Goal: Navigation & Orientation: Find specific page/section

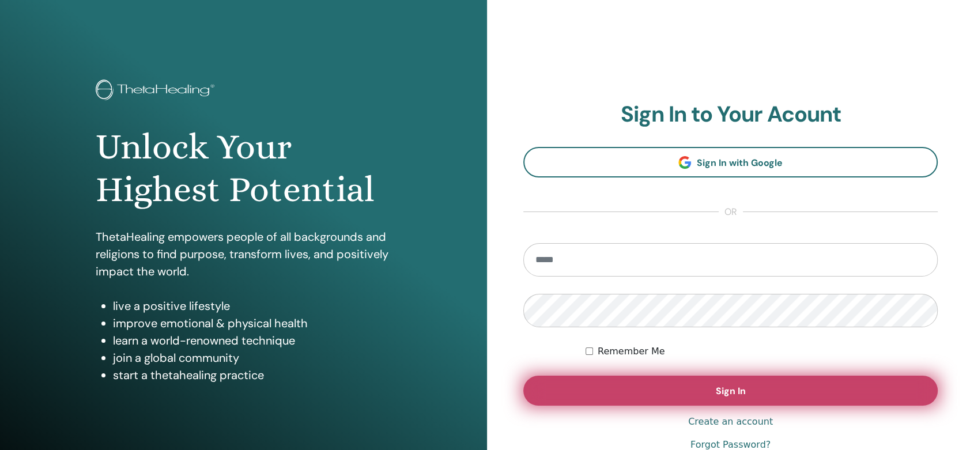
type input "**********"
click at [743, 390] on span "Sign In" at bounding box center [731, 391] width 30 height 12
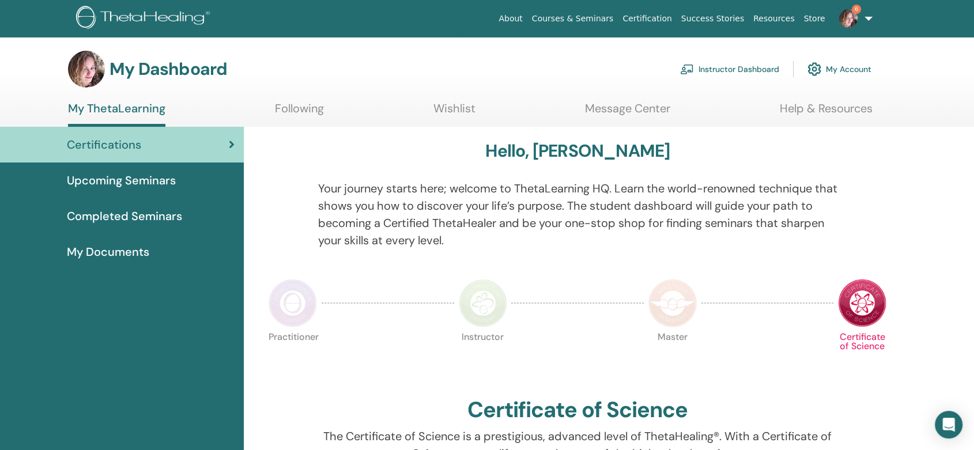
click at [755, 71] on link "Instructor Dashboard" at bounding box center [729, 69] width 99 height 25
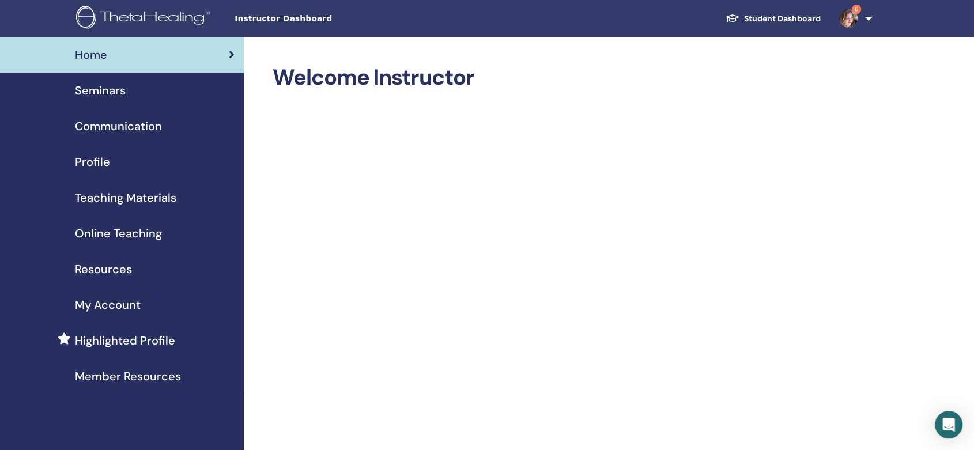
click at [97, 90] on span "Seminars" at bounding box center [100, 90] width 51 height 17
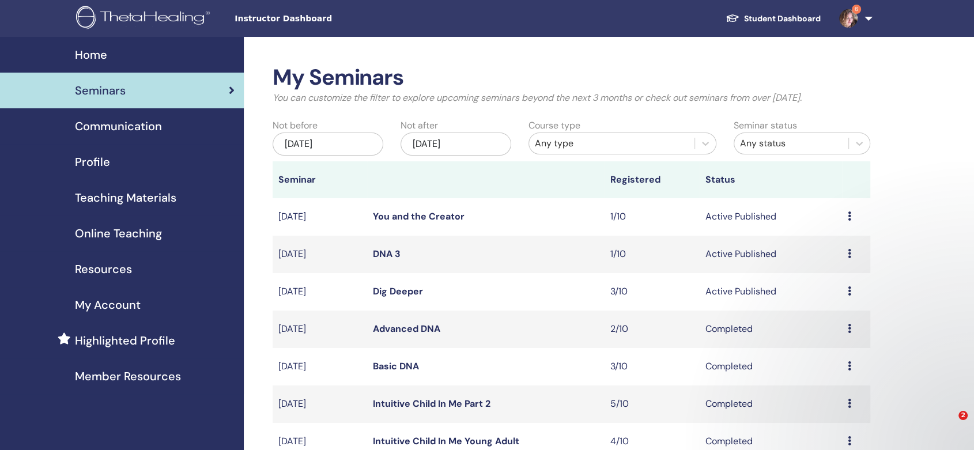
click at [386, 249] on link "DNA 3" at bounding box center [387, 254] width 28 height 12
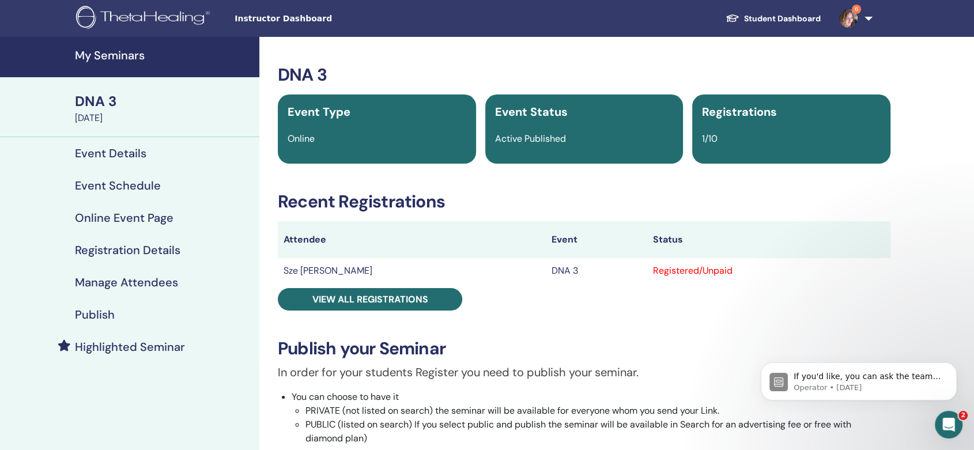
click at [108, 56] on h4 "My Seminars" at bounding box center [164, 55] width 178 height 14
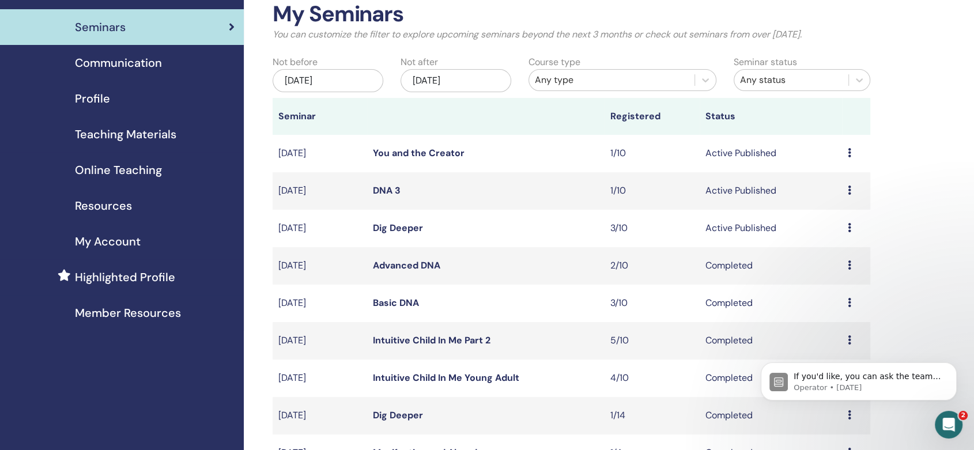
scroll to position [64, 0]
click at [402, 226] on link "Dig Deeper" at bounding box center [398, 227] width 50 height 12
click at [404, 155] on link "You and the Creator" at bounding box center [419, 152] width 92 height 12
